Goal: Information Seeking & Learning: Learn about a topic

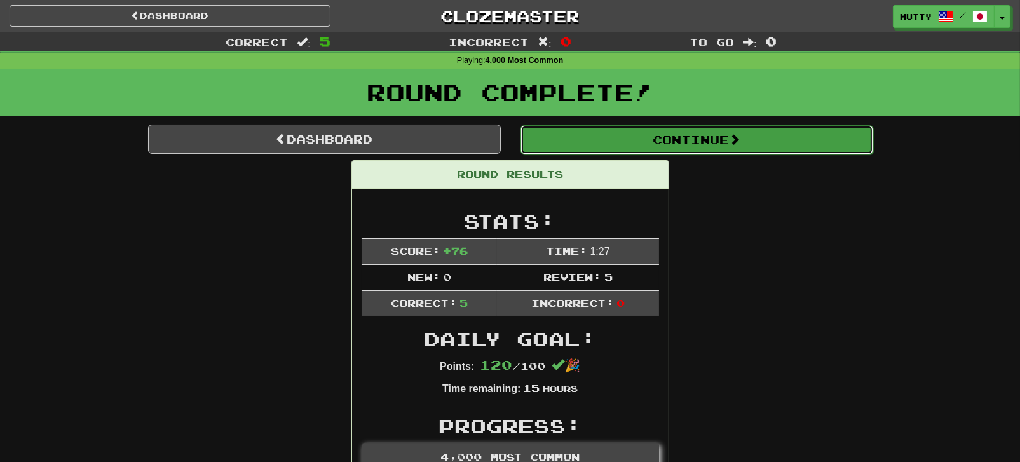
click at [737, 147] on button "Continue" at bounding box center [696, 139] width 353 height 29
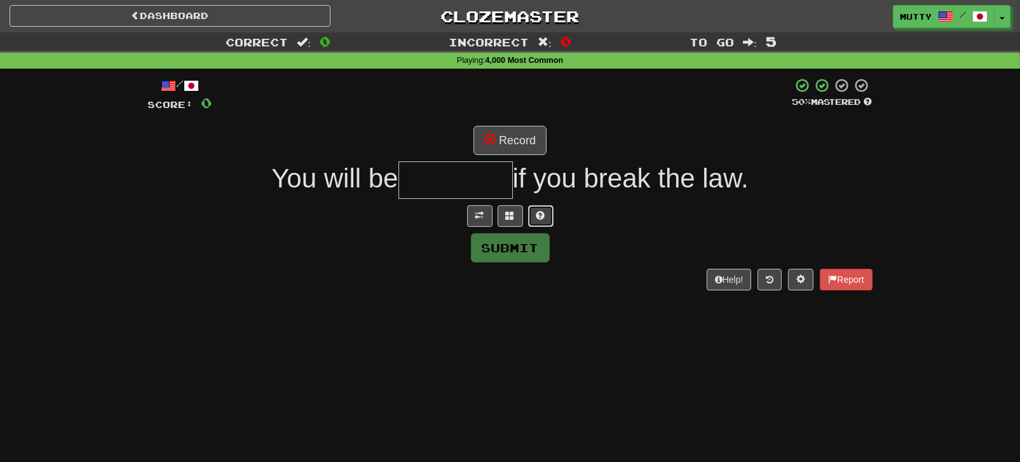
click at [540, 207] on button at bounding box center [540, 216] width 25 height 22
click at [521, 205] on button at bounding box center [525, 216] width 25 height 22
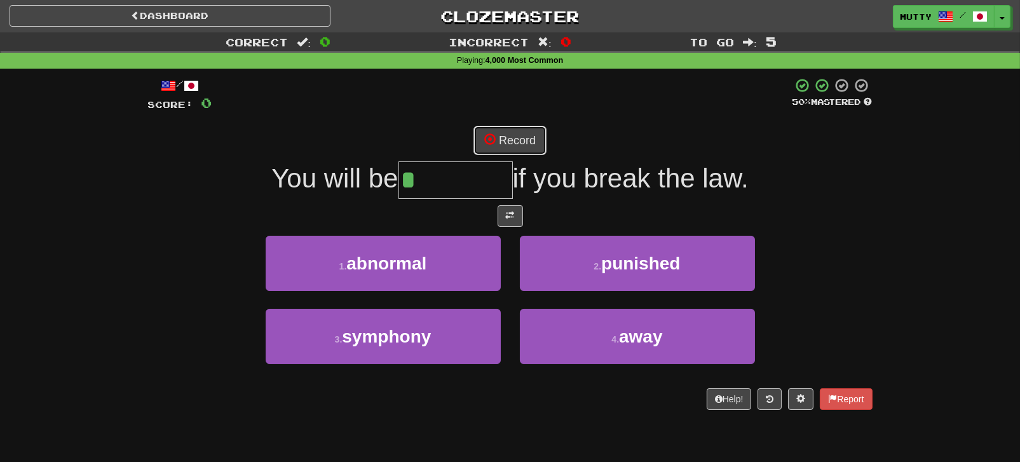
click at [511, 133] on button "Record" at bounding box center [509, 140] width 73 height 29
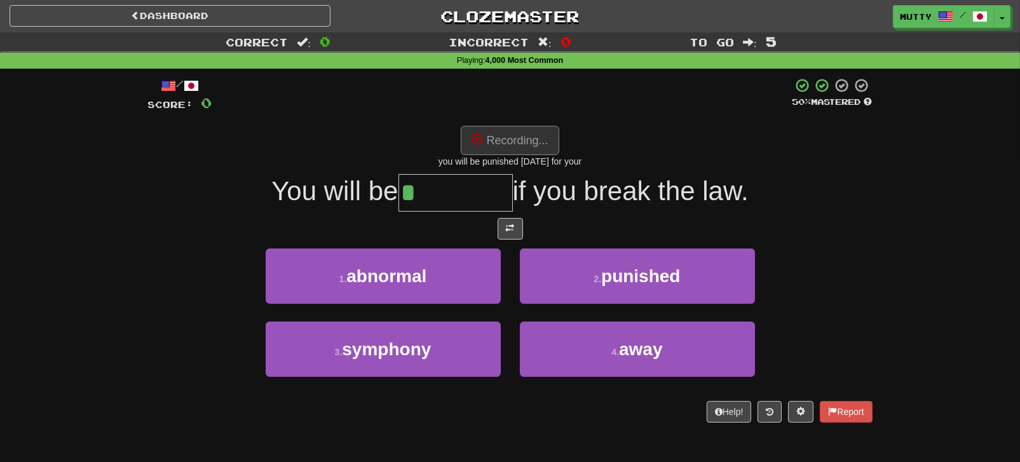
type input "********"
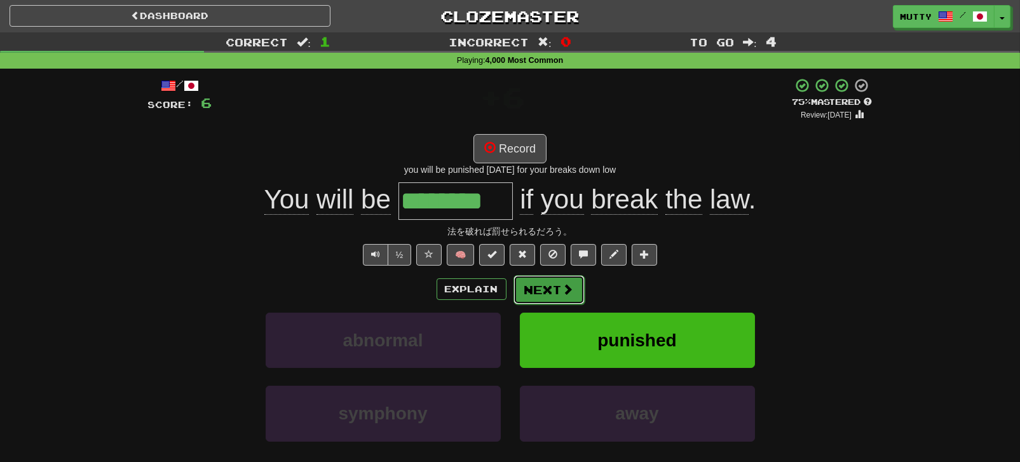
click at [550, 292] on button "Next" at bounding box center [548, 289] width 71 height 29
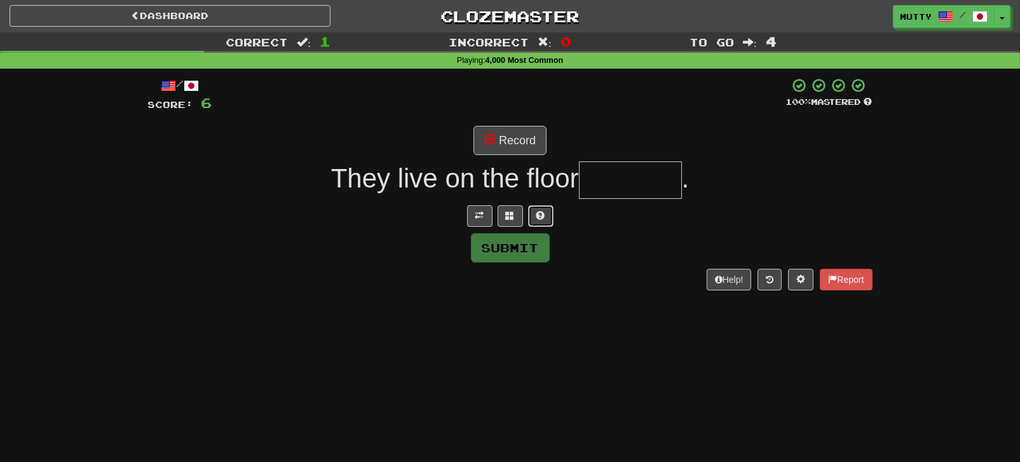
drag, startPoint x: 538, startPoint y: 218, endPoint x: 481, endPoint y: 218, distance: 57.2
click at [539, 218] on span at bounding box center [540, 215] width 9 height 9
click at [502, 222] on button at bounding box center [494, 216] width 25 height 22
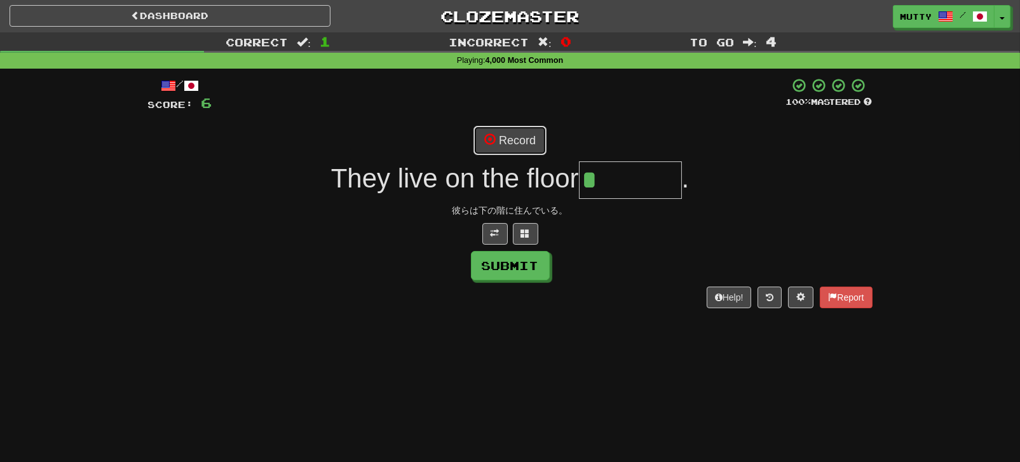
click at [516, 133] on button "Record" at bounding box center [509, 140] width 73 height 29
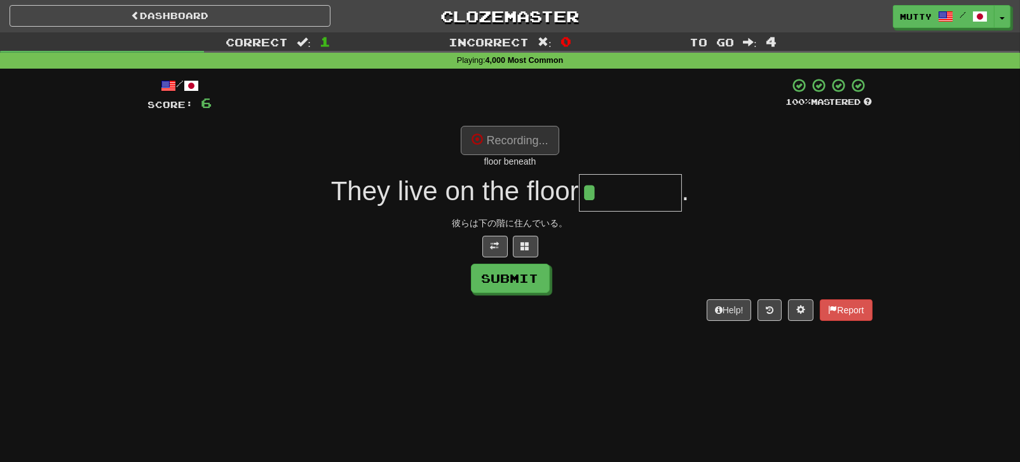
type input "*******"
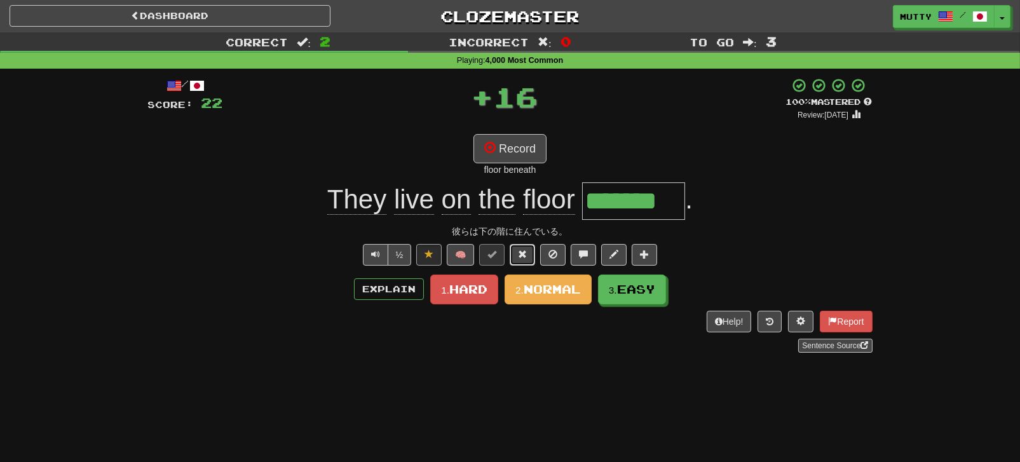
click at [521, 247] on button at bounding box center [521, 255] width 25 height 22
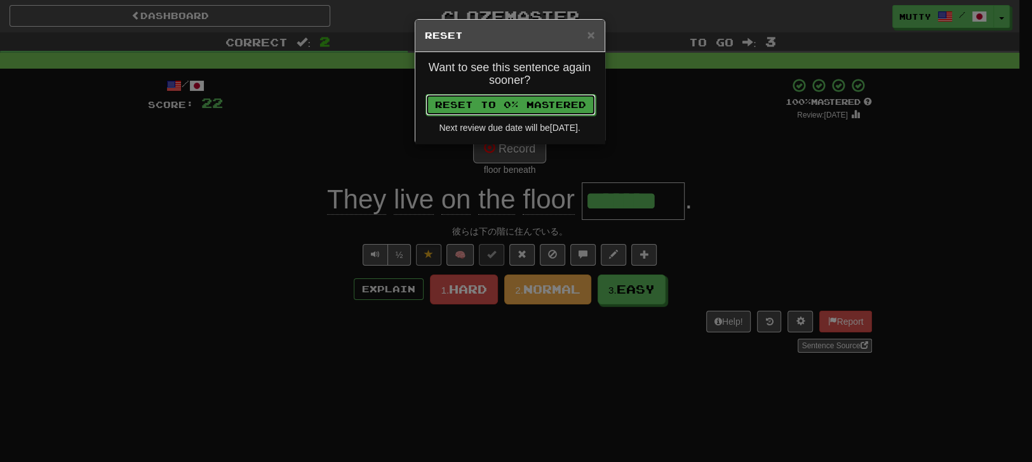
click at [538, 104] on button "Reset to 0% Mastered" at bounding box center [511, 105] width 170 height 22
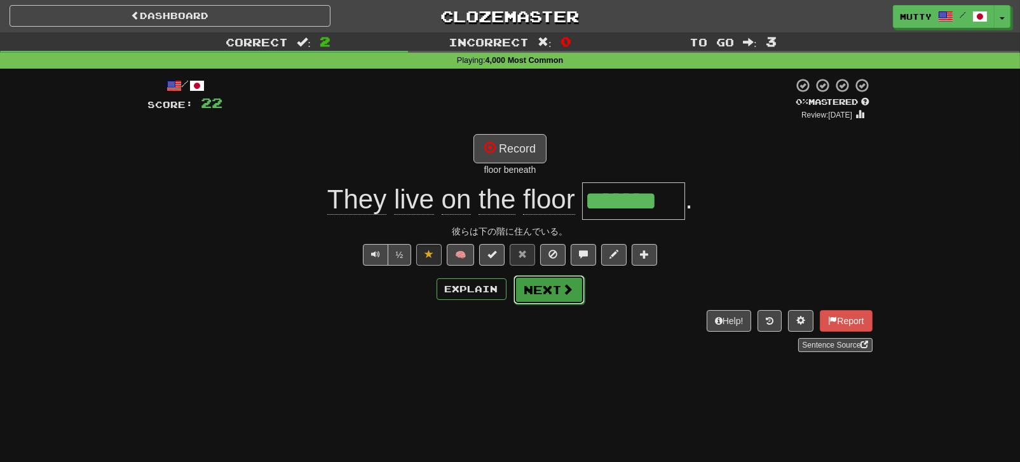
click at [531, 286] on button "Next" at bounding box center [548, 289] width 71 height 29
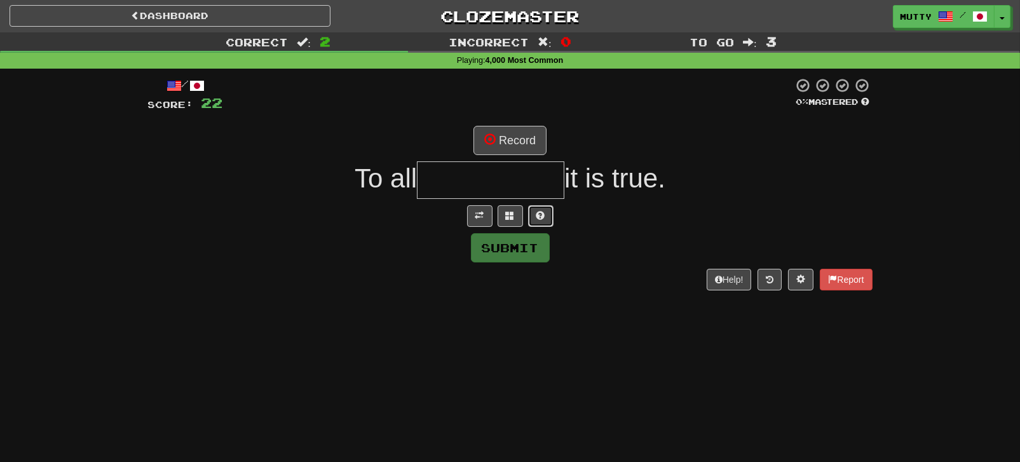
click at [546, 226] on button at bounding box center [540, 216] width 25 height 22
click at [494, 217] on span at bounding box center [494, 215] width 9 height 9
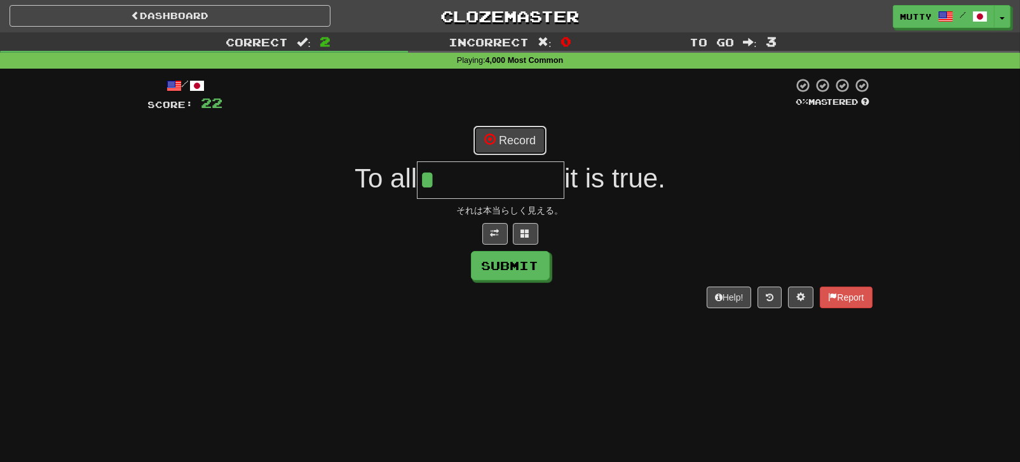
click at [522, 141] on button "Record" at bounding box center [509, 140] width 73 height 29
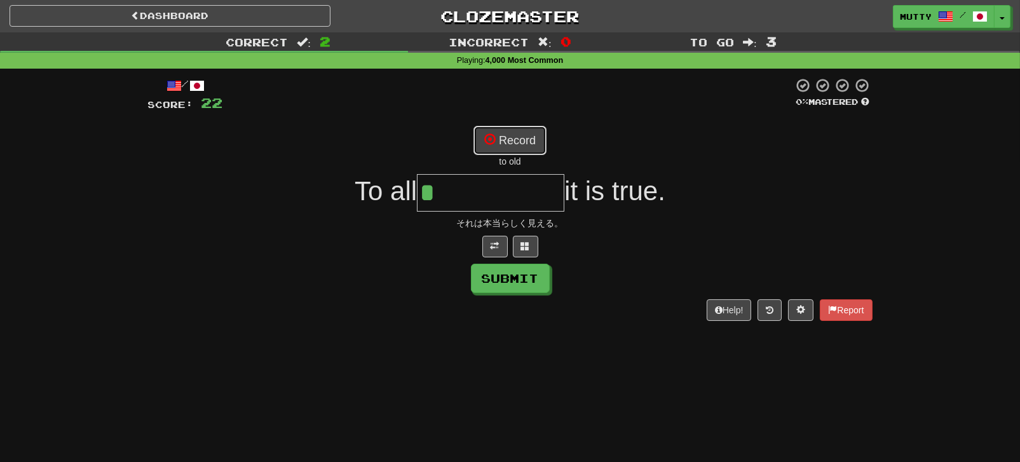
click at [516, 137] on button "Record" at bounding box center [509, 140] width 73 height 29
click at [510, 140] on button "Record" at bounding box center [509, 140] width 73 height 29
click at [515, 248] on button at bounding box center [525, 247] width 25 height 22
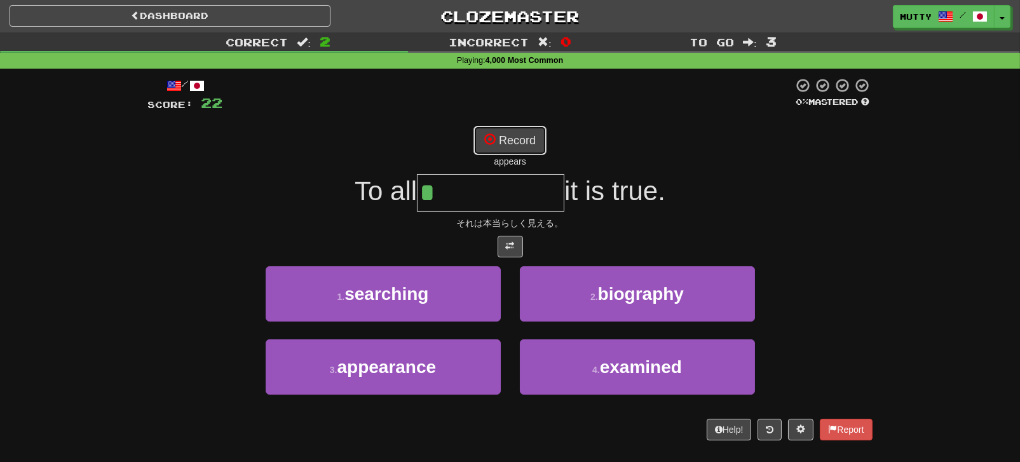
click at [509, 149] on button "Record" at bounding box center [509, 140] width 73 height 29
type input "**********"
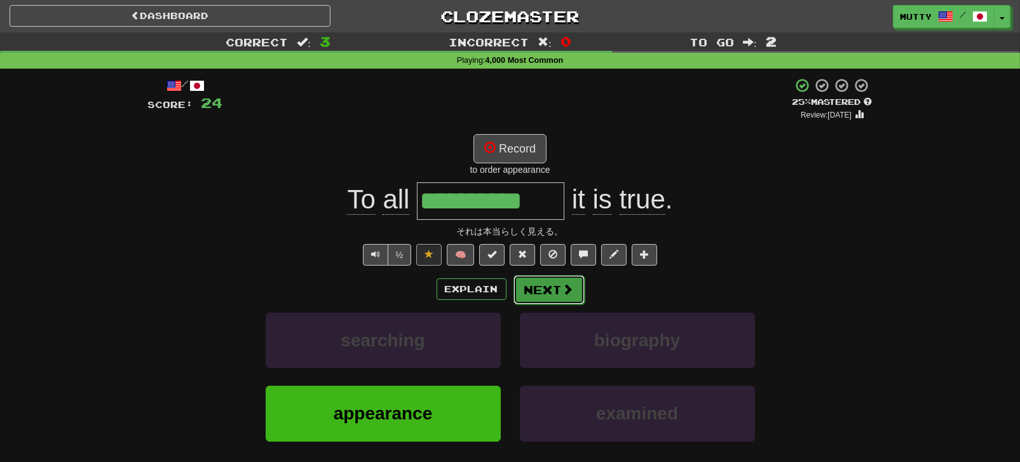
click at [529, 289] on button "Next" at bounding box center [548, 289] width 71 height 29
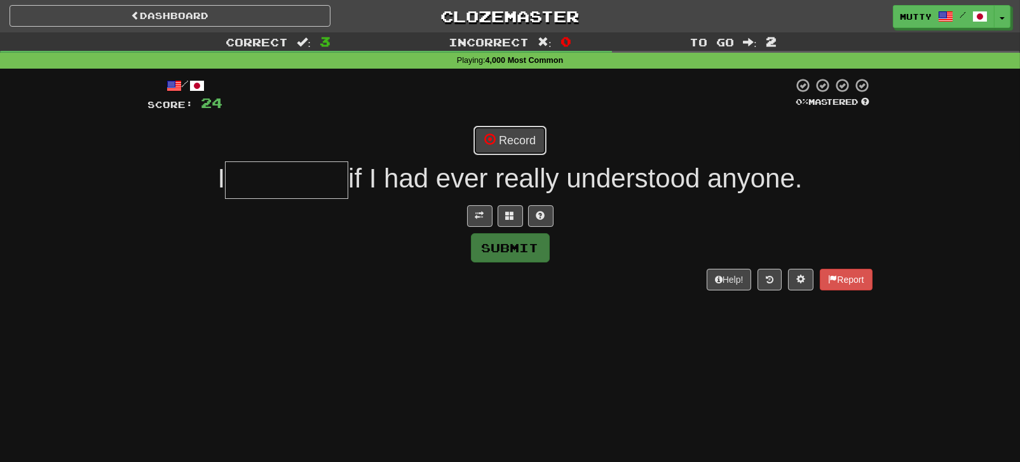
click at [525, 144] on button "Record" at bounding box center [509, 140] width 73 height 29
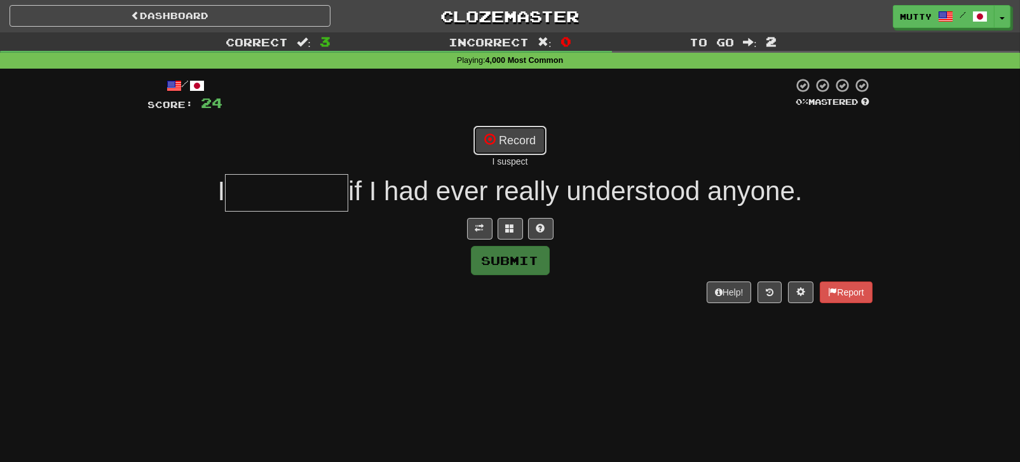
click at [525, 145] on button "Record" at bounding box center [509, 140] width 73 height 29
click at [537, 229] on span at bounding box center [540, 228] width 9 height 9
click at [539, 138] on button "Record" at bounding box center [509, 140] width 73 height 29
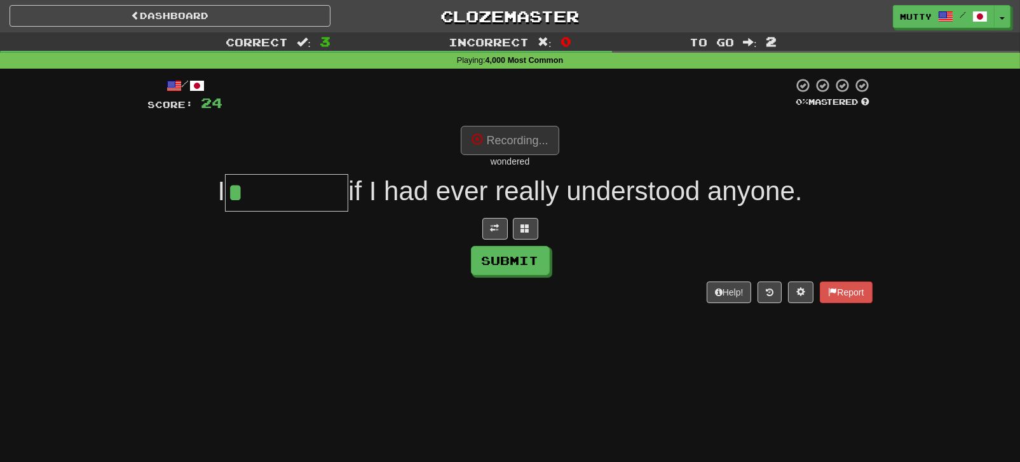
type input "********"
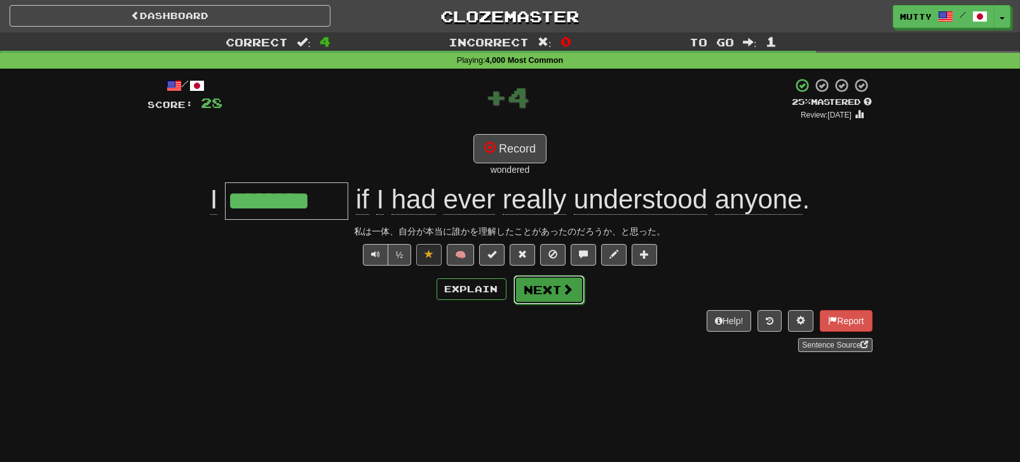
click at [537, 285] on button "Next" at bounding box center [548, 289] width 71 height 29
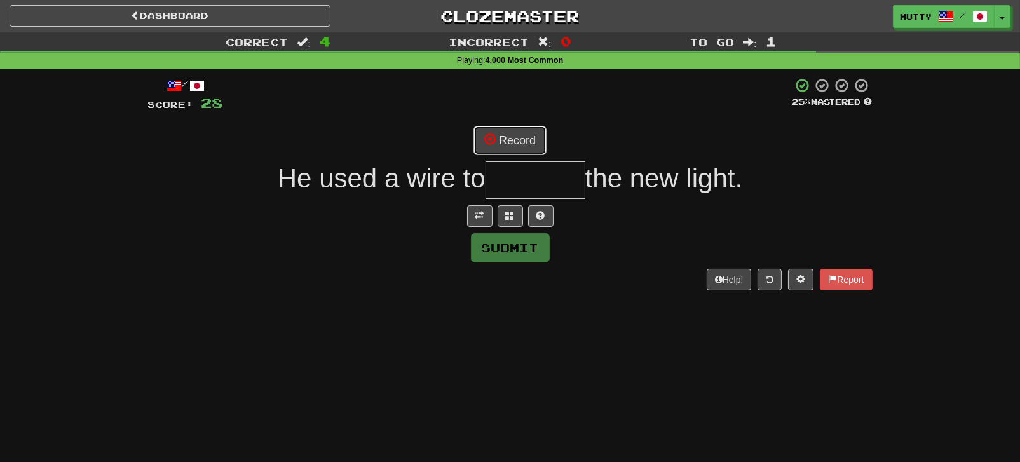
click at [523, 142] on button "Record" at bounding box center [509, 140] width 73 height 29
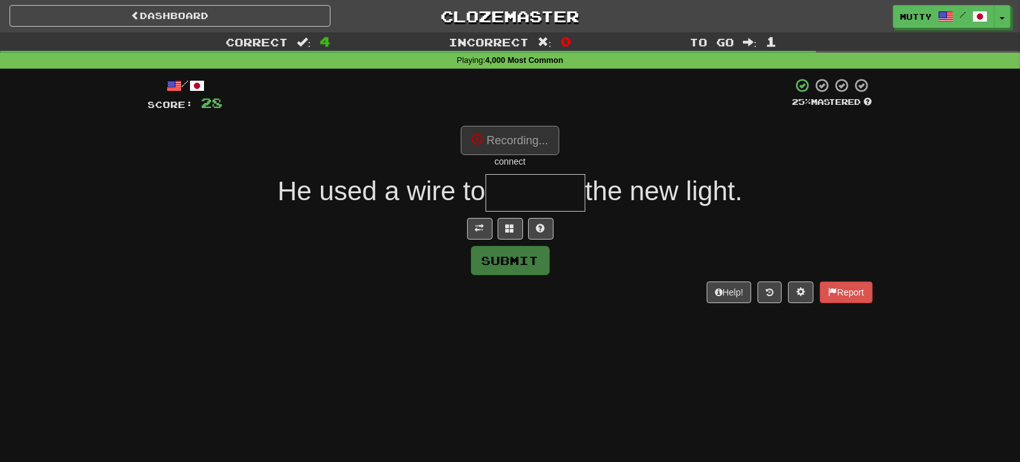
type input "*******"
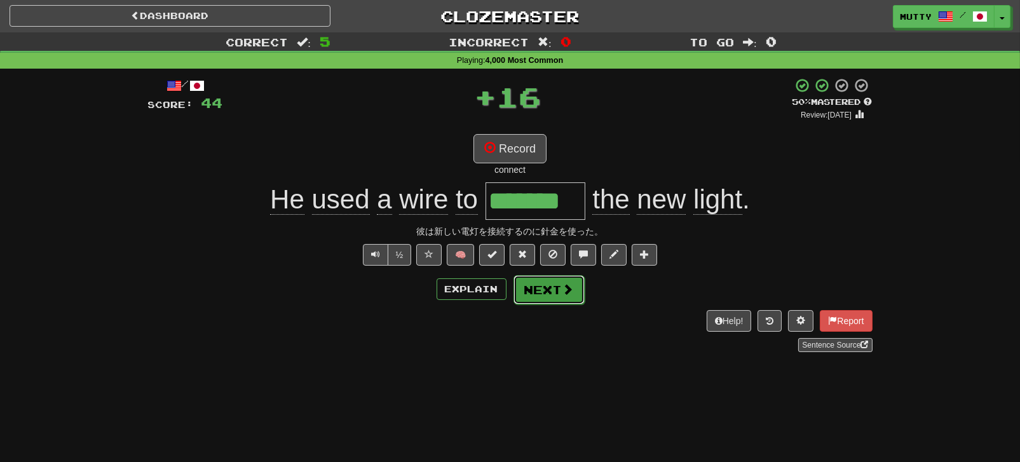
click at [534, 290] on button "Next" at bounding box center [548, 289] width 71 height 29
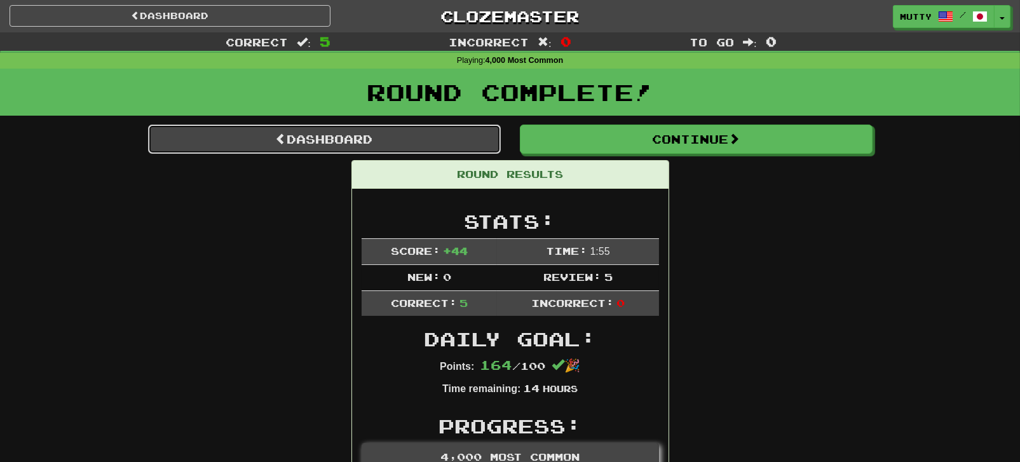
click at [323, 140] on link "Dashboard" at bounding box center [324, 139] width 353 height 29
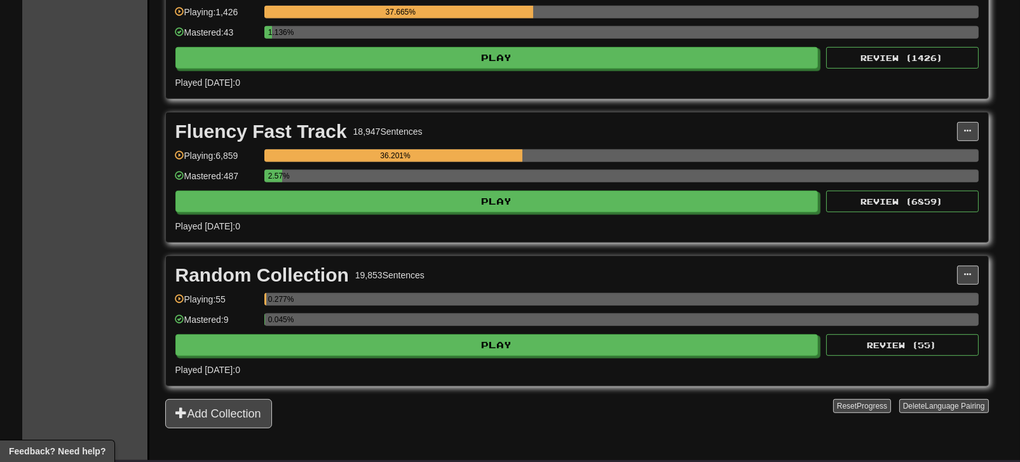
scroll to position [1598, 0]
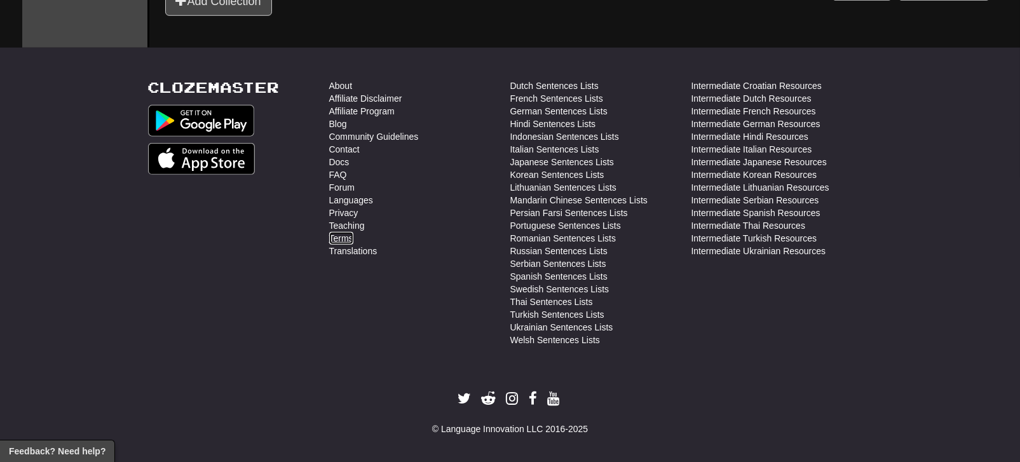
click at [345, 232] on link "Terms" at bounding box center [341, 238] width 24 height 13
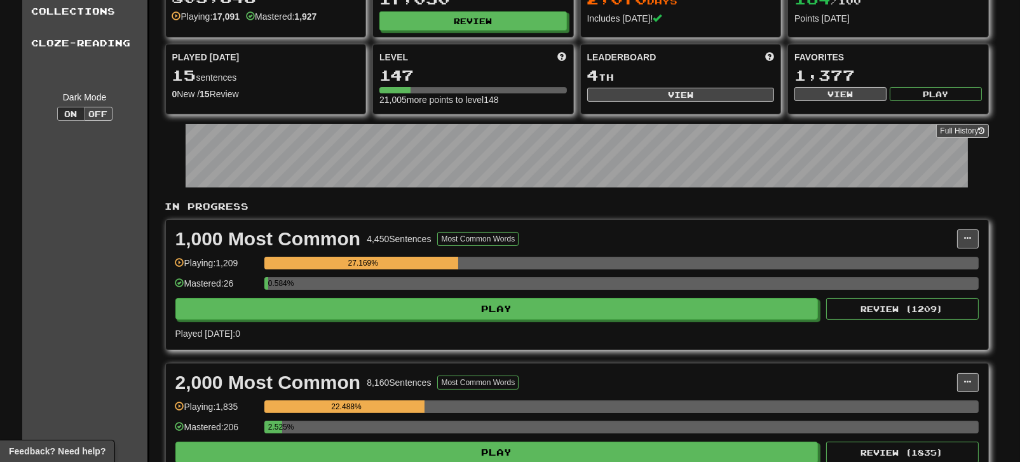
scroll to position [0, 0]
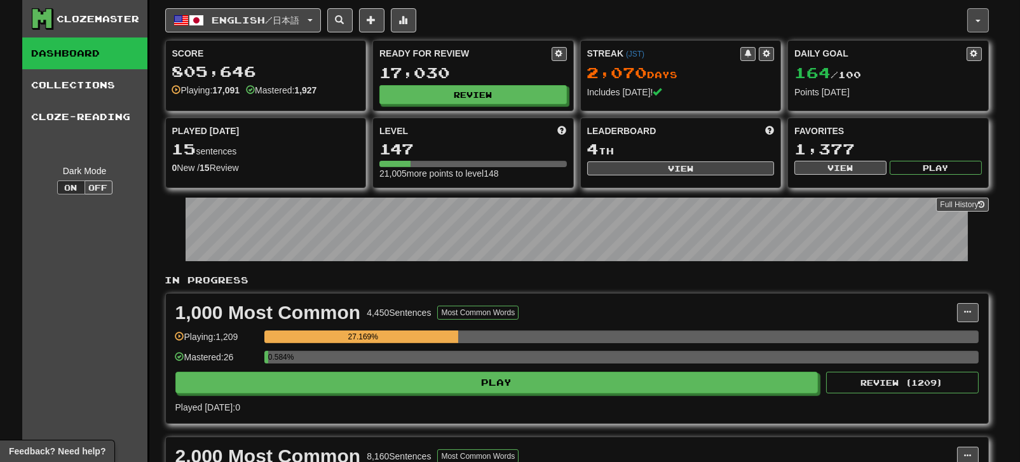
click at [979, 20] on span "button" at bounding box center [977, 21] width 5 height 3
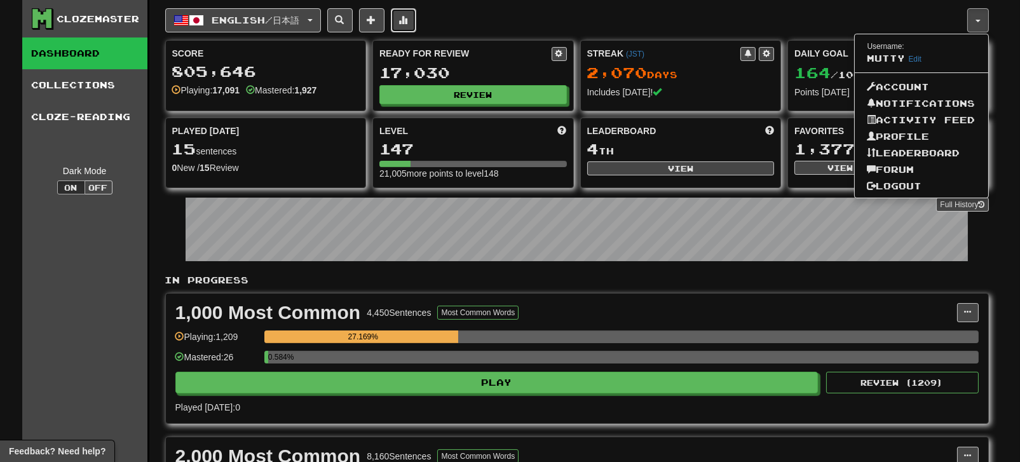
click at [416, 27] on button at bounding box center [403, 20] width 25 height 24
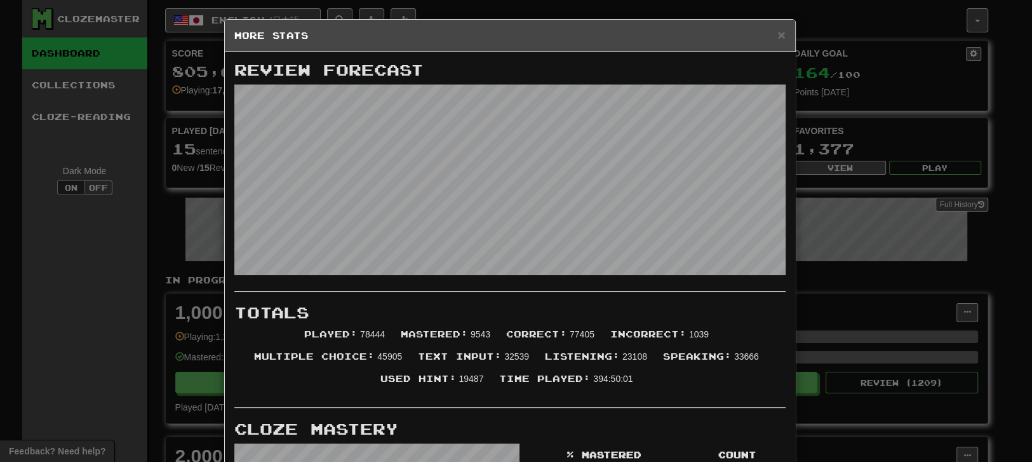
click at [128, 244] on div "× More Stats Review Forecast Totals Played : 78444 Mastered : 9543 Correct : 77…" at bounding box center [516, 231] width 1032 height 462
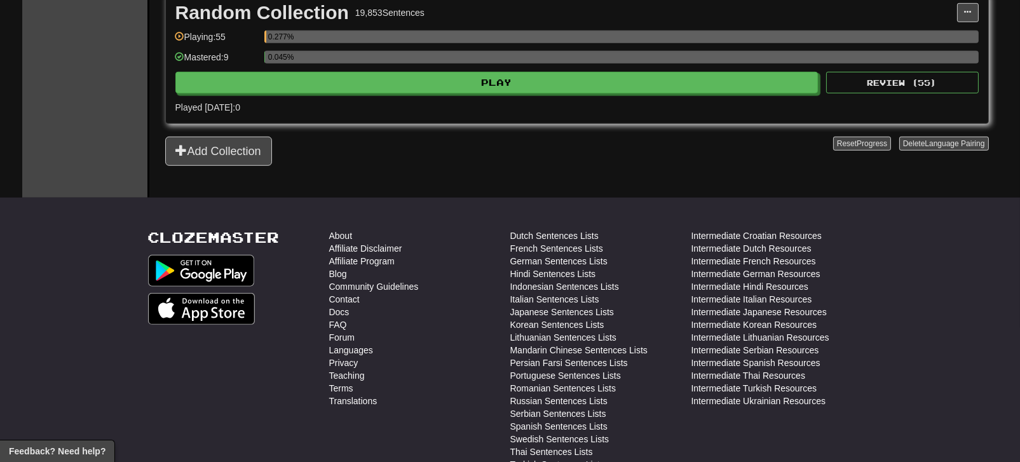
scroll to position [1598, 0]
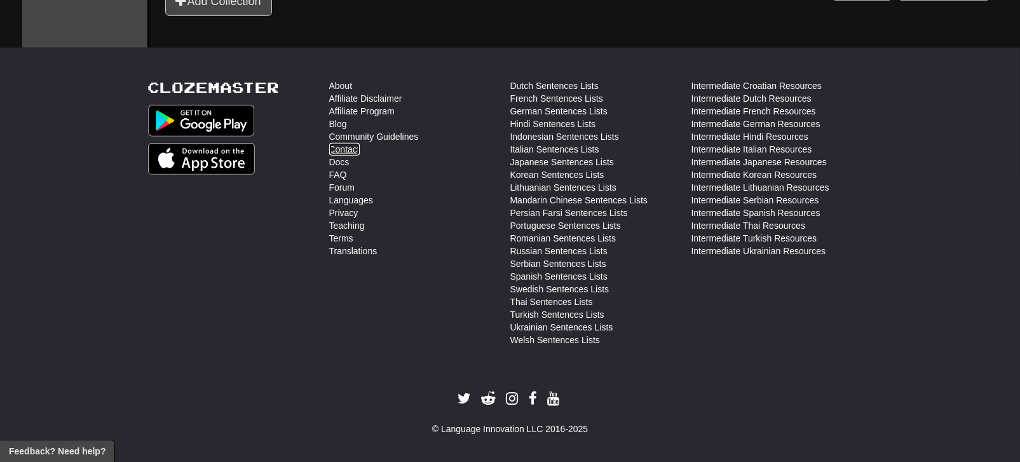
click at [357, 143] on link "Contact" at bounding box center [344, 149] width 30 height 13
click at [342, 118] on link "Blog" at bounding box center [338, 124] width 18 height 13
click at [357, 147] on link "Contact" at bounding box center [344, 149] width 30 height 13
click at [342, 232] on link "Terms" at bounding box center [341, 238] width 24 height 13
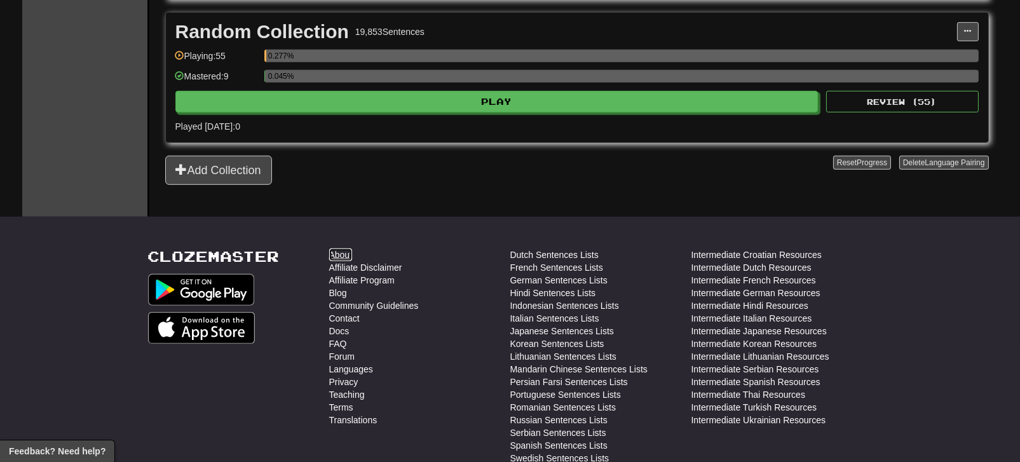
click at [337, 248] on link "About" at bounding box center [341, 254] width 24 height 13
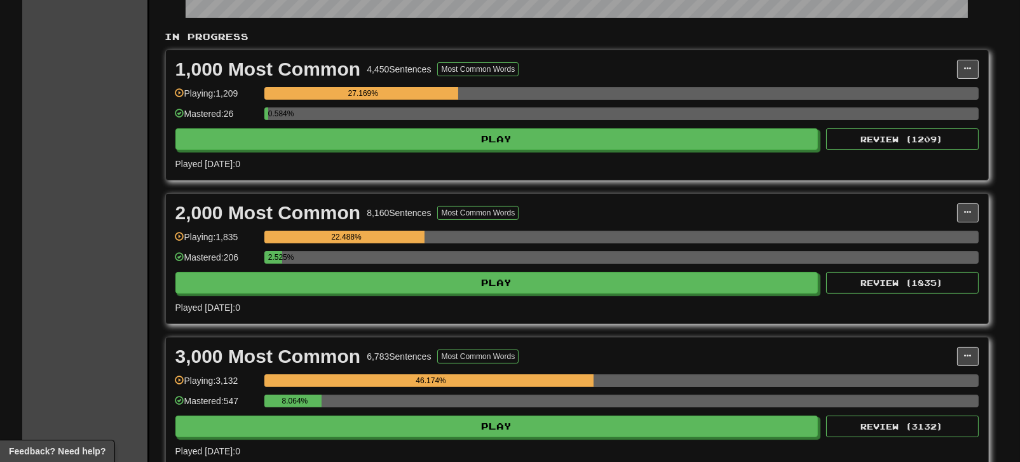
scroll to position [0, 0]
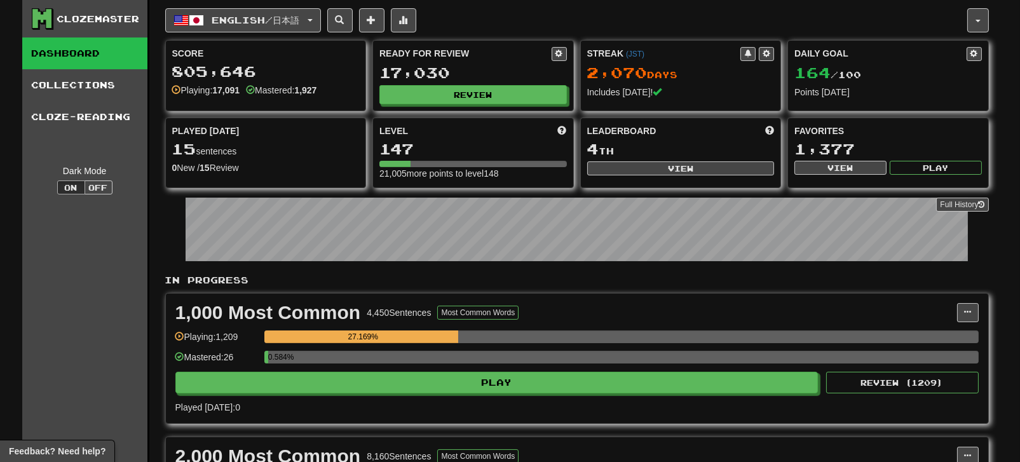
click at [128, 17] on div "Clozemaster" at bounding box center [98, 19] width 83 height 13
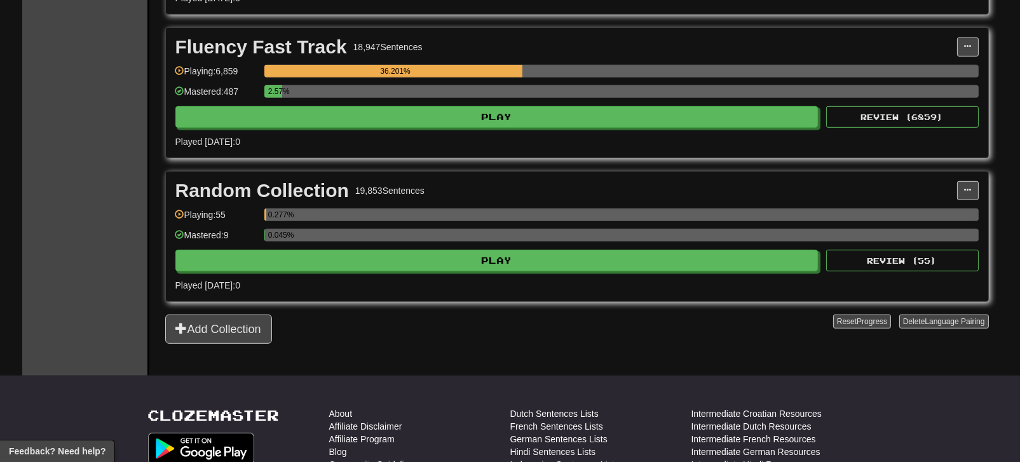
scroll to position [1525, 0]
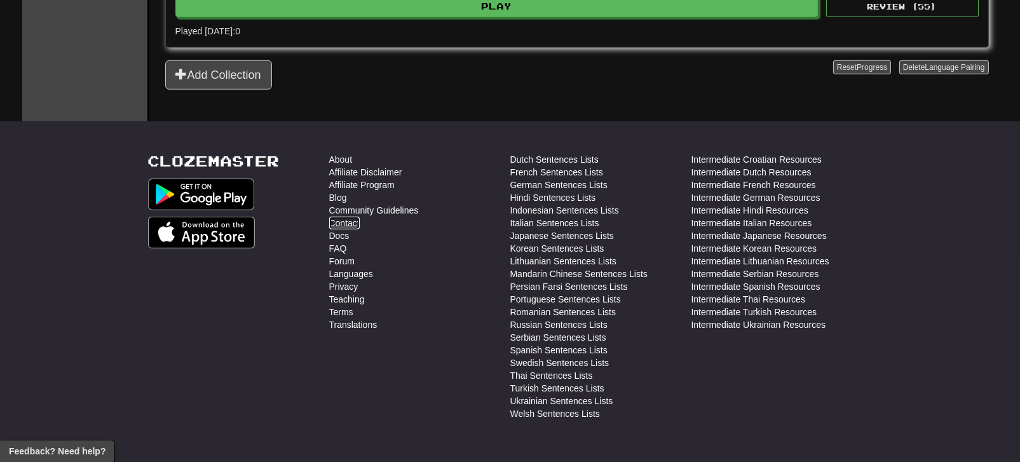
click at [344, 217] on link "Contact" at bounding box center [344, 223] width 30 height 13
click at [346, 243] on link "FAQ" at bounding box center [338, 248] width 18 height 13
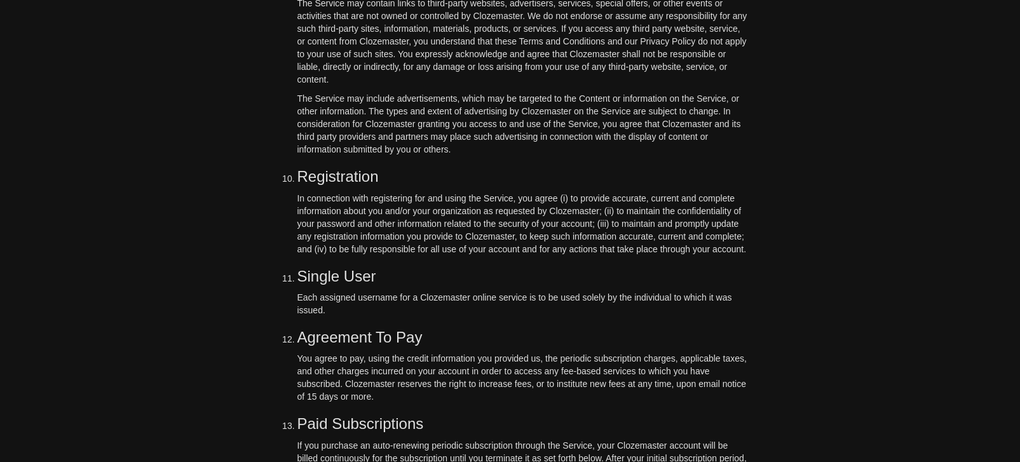
scroll to position [1271, 0]
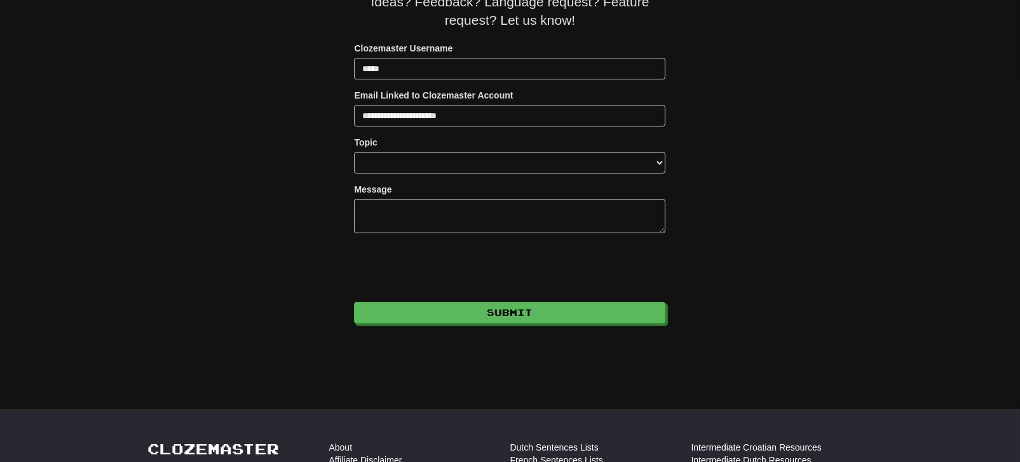
scroll to position [170, 0]
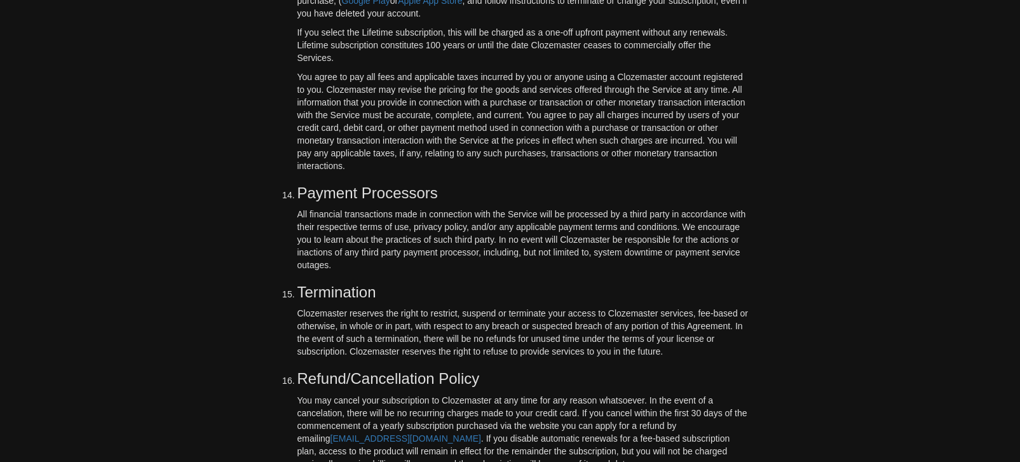
scroll to position [2033, 0]
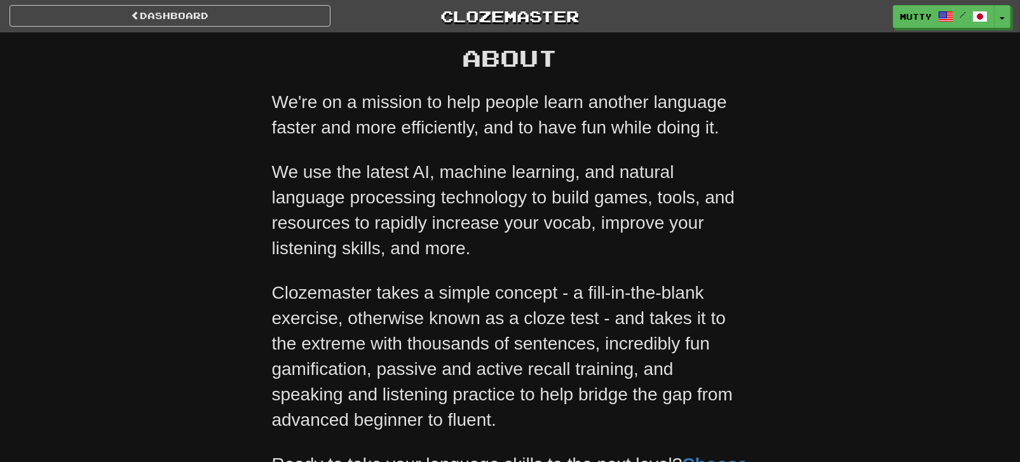
scroll to position [423, 0]
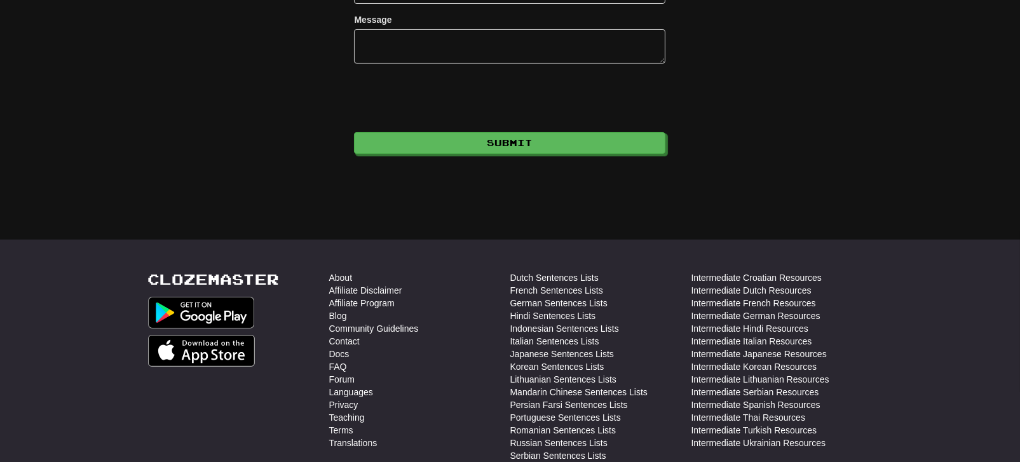
scroll to position [339, 0]
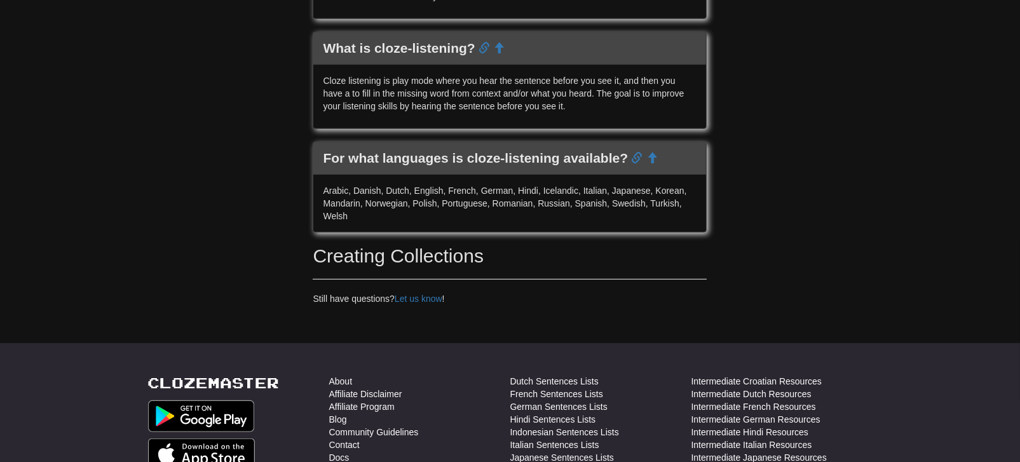
scroll to position [2029, 0]
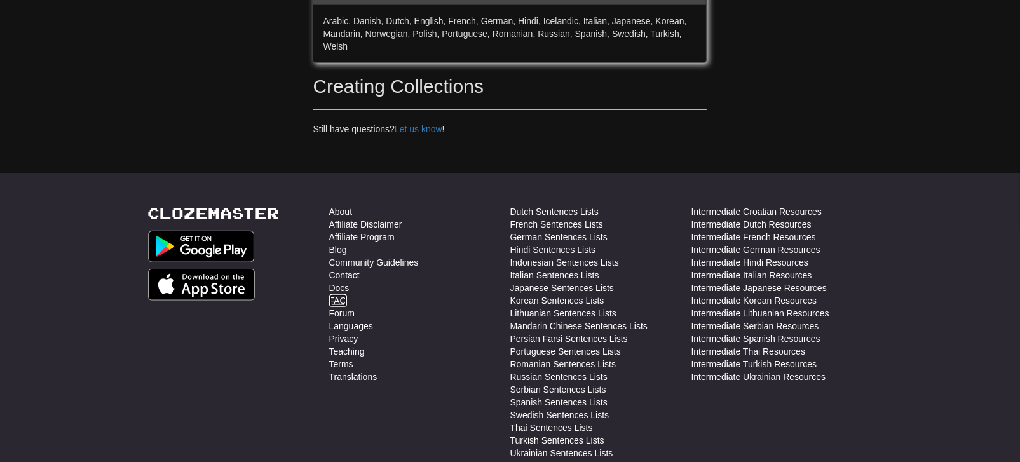
click at [337, 299] on link "FAQ" at bounding box center [338, 300] width 18 height 13
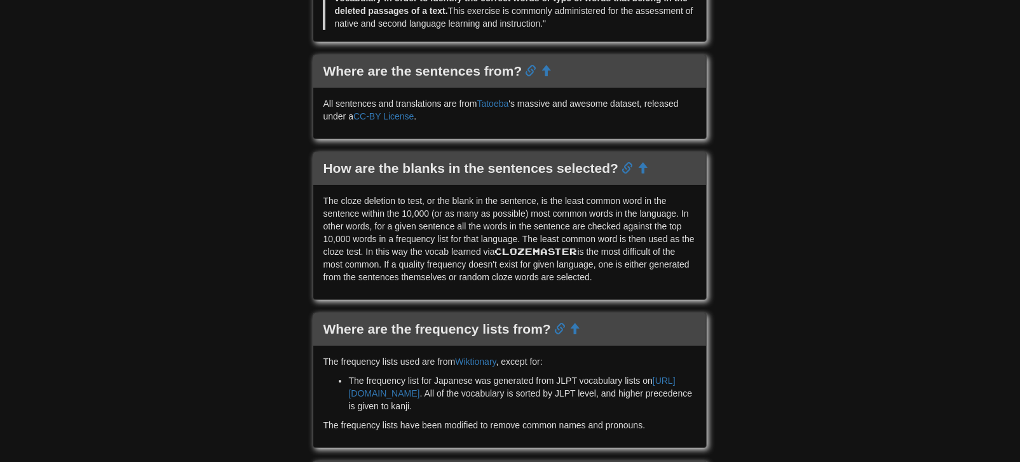
scroll to position [931, 0]
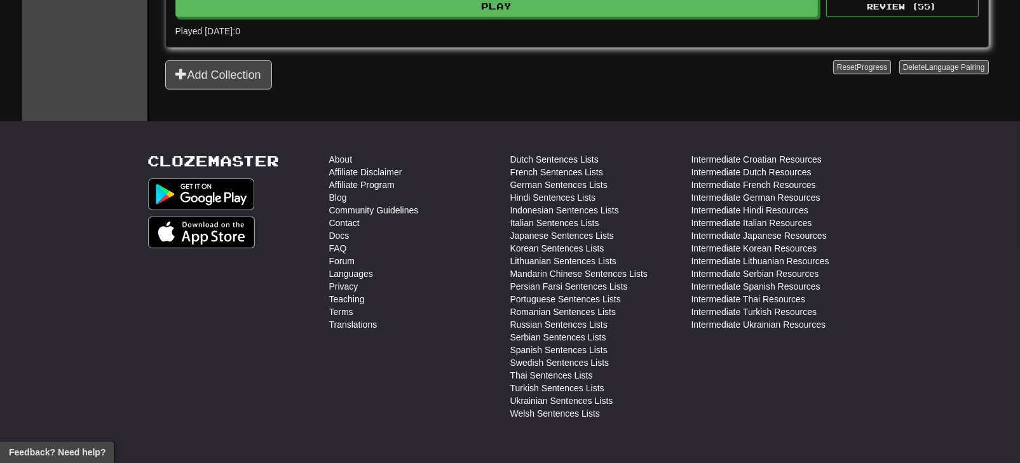
scroll to position [1525, 0]
click at [338, 242] on link "FAQ" at bounding box center [338, 248] width 18 height 13
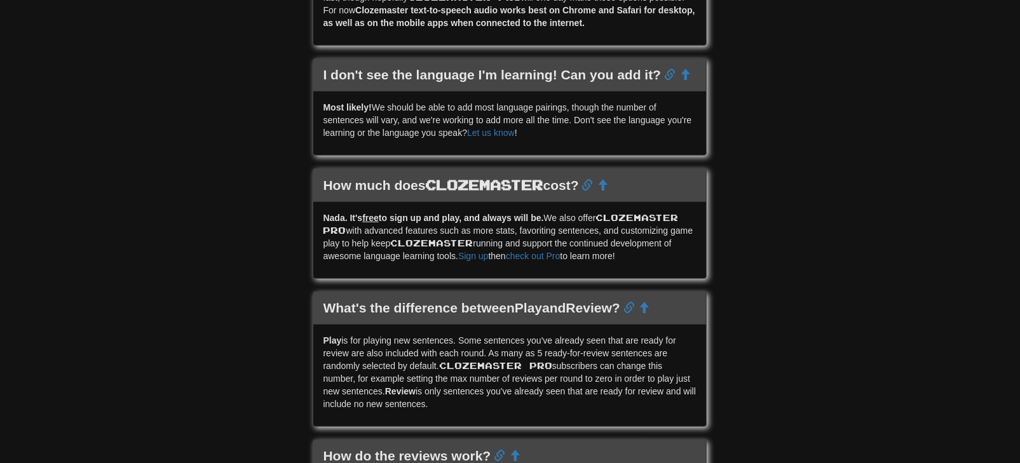
scroll to position [1414, 0]
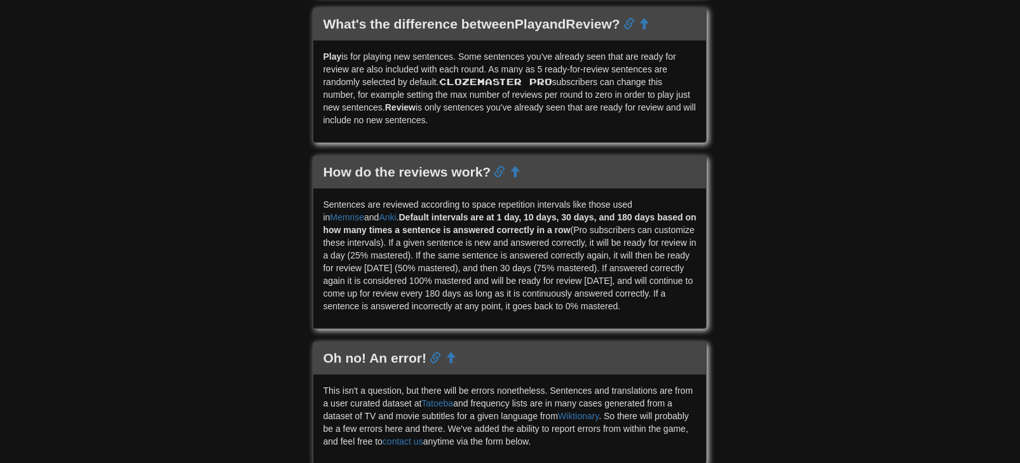
drag, startPoint x: 855, startPoint y: 135, endPoint x: 860, endPoint y: 105, distance: 30.8
